Goal: Submit feedback/report problem: Submit feedback/report problem

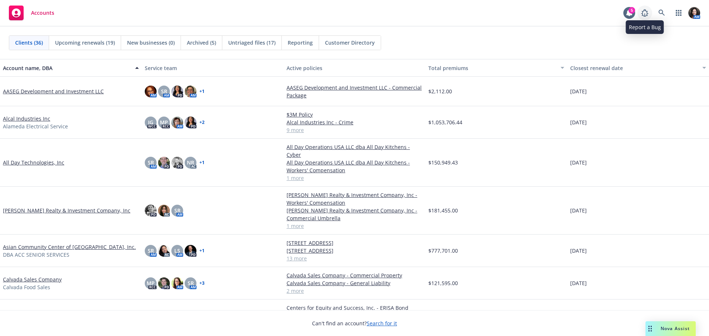
click at [648, 12] on icon at bounding box center [644, 12] width 9 height 9
click at [635, 33] on div "Report a Bug" at bounding box center [645, 30] width 38 height 14
click at [644, 13] on icon at bounding box center [644, 12] width 9 height 9
